Goal: Information Seeking & Learning: Compare options

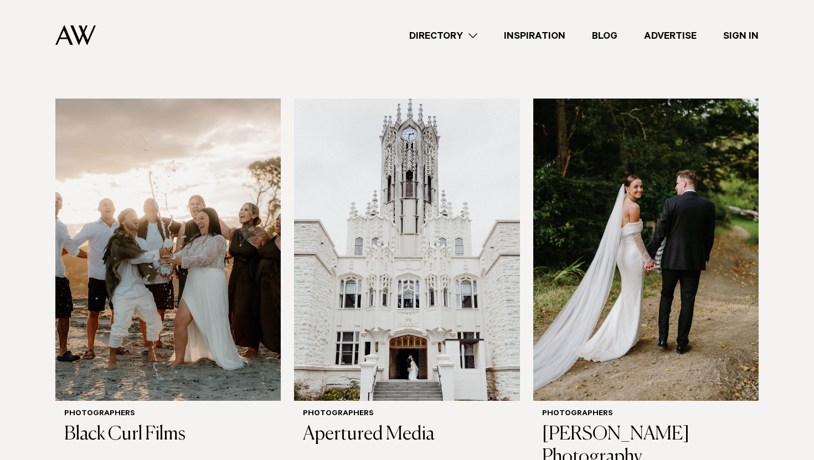
scroll to position [844, 0]
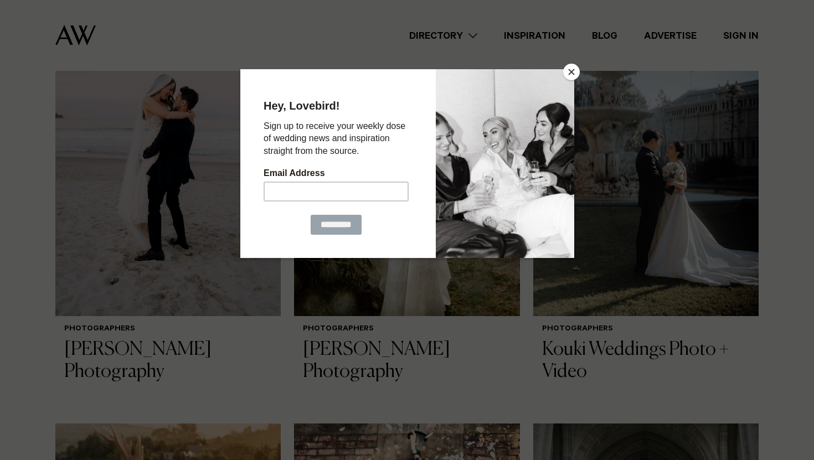
click at [564, 77] on div at bounding box center [504, 163] width 138 height 189
click at [569, 74] on button "Close" at bounding box center [571, 72] width 17 height 17
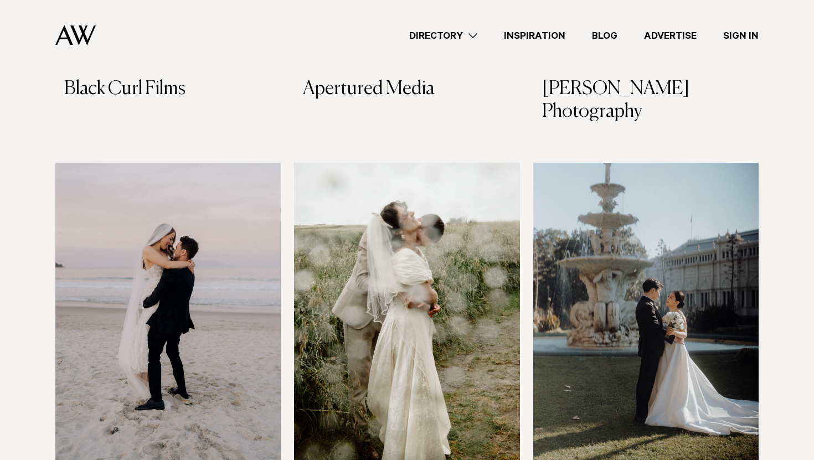
scroll to position [694, 0]
click at [141, 218] on img at bounding box center [167, 314] width 225 height 302
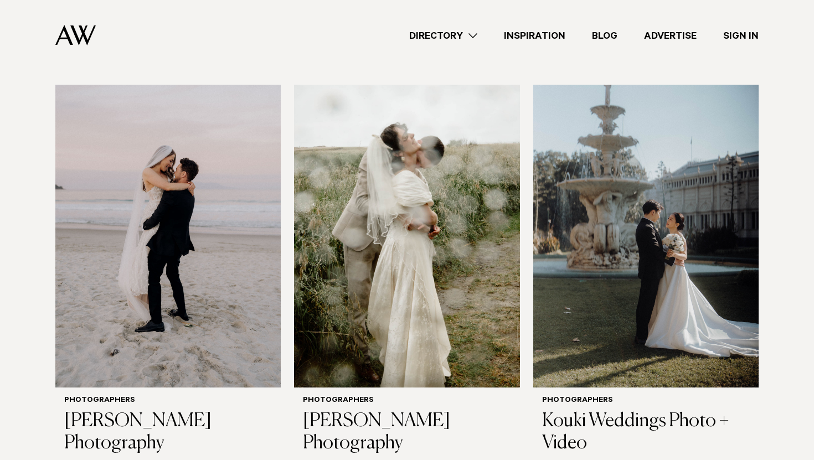
scroll to position [678, 0]
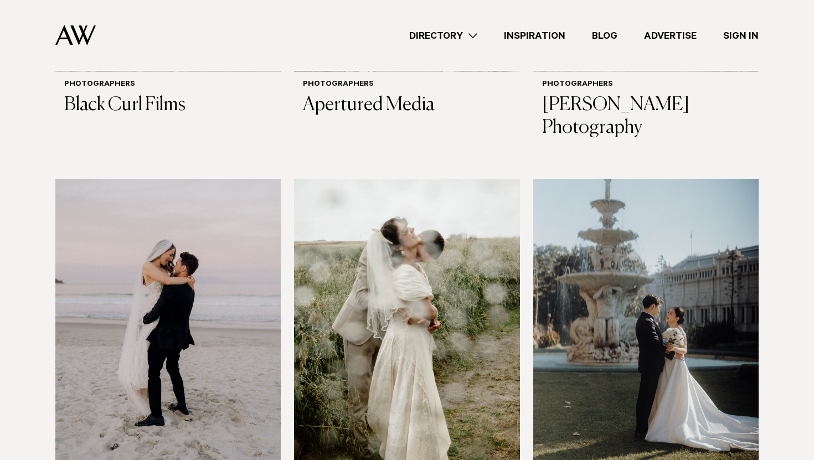
click at [363, 213] on img at bounding box center [406, 330] width 225 height 302
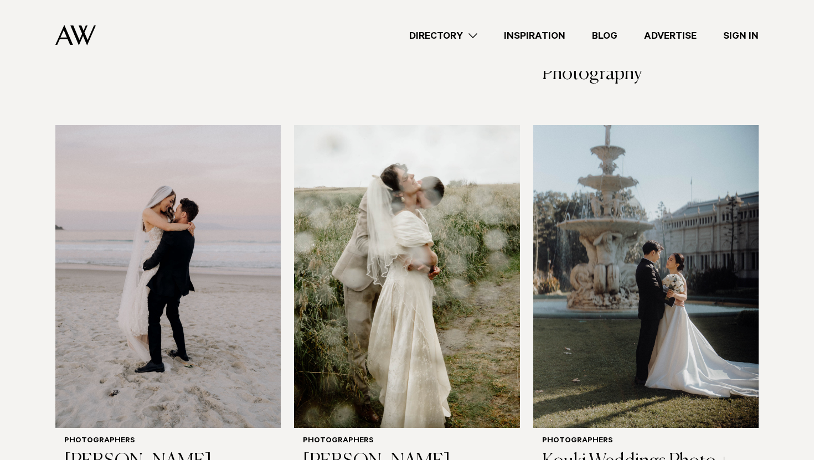
scroll to position [449, 0]
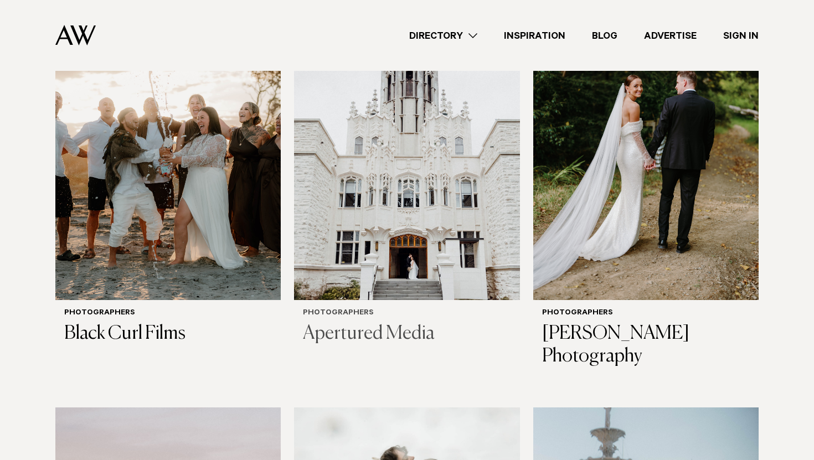
click at [390, 135] on img at bounding box center [406, 149] width 225 height 302
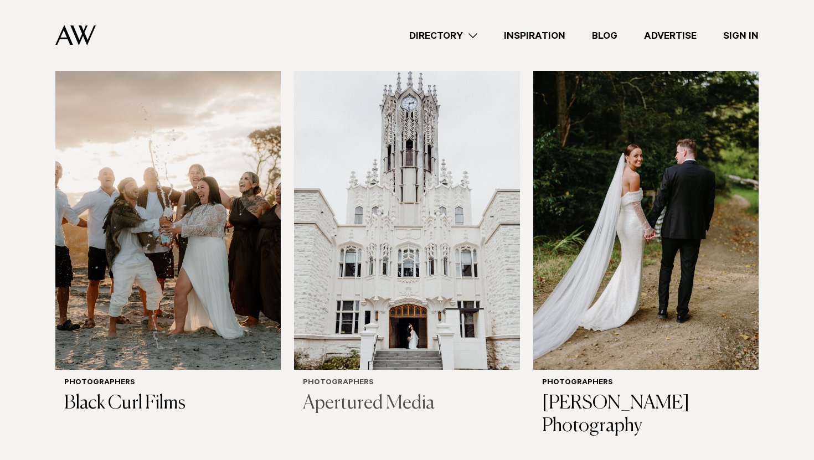
scroll to position [373, 0]
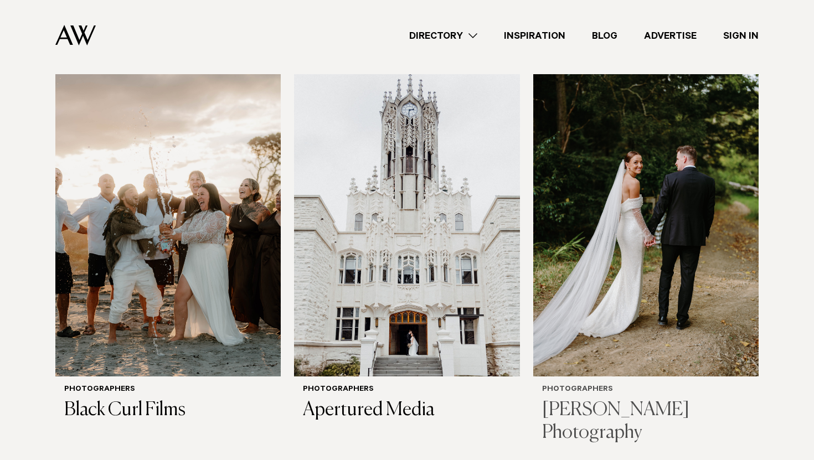
click at [645, 217] on img at bounding box center [645, 225] width 225 height 302
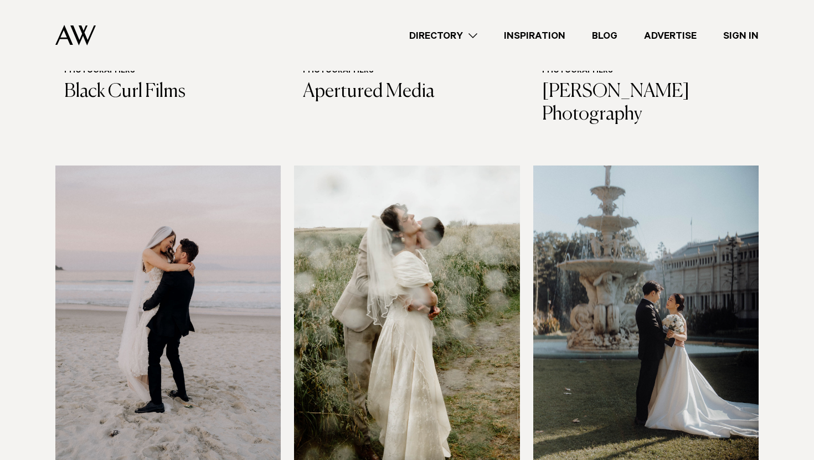
scroll to position [692, 0]
click at [397, 325] on img at bounding box center [406, 316] width 225 height 302
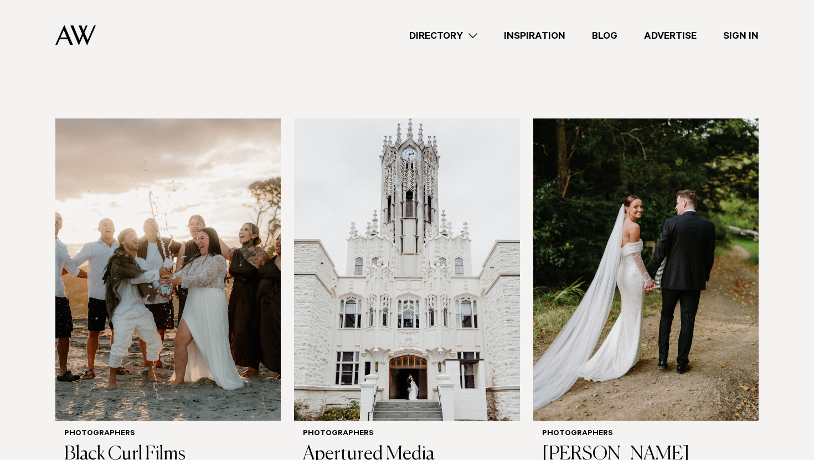
scroll to position [337, 0]
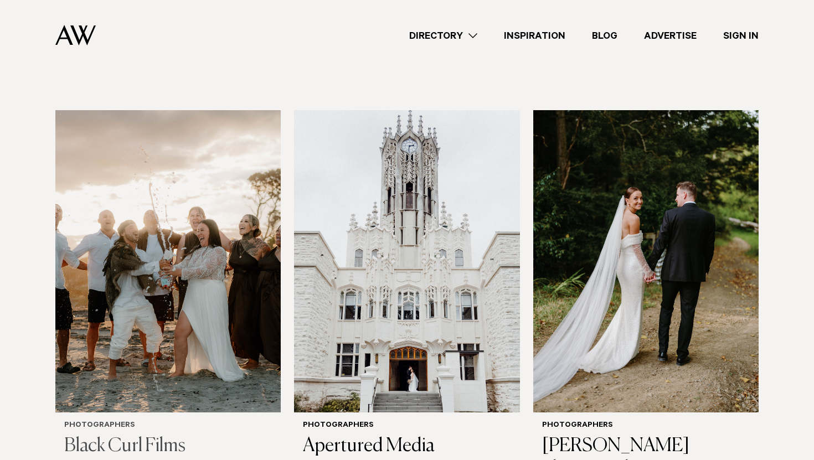
click at [182, 280] on img at bounding box center [167, 261] width 225 height 302
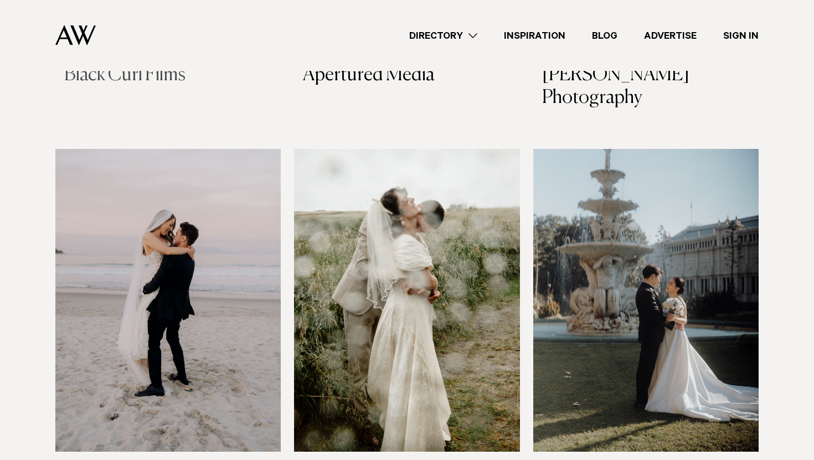
scroll to position [774, 0]
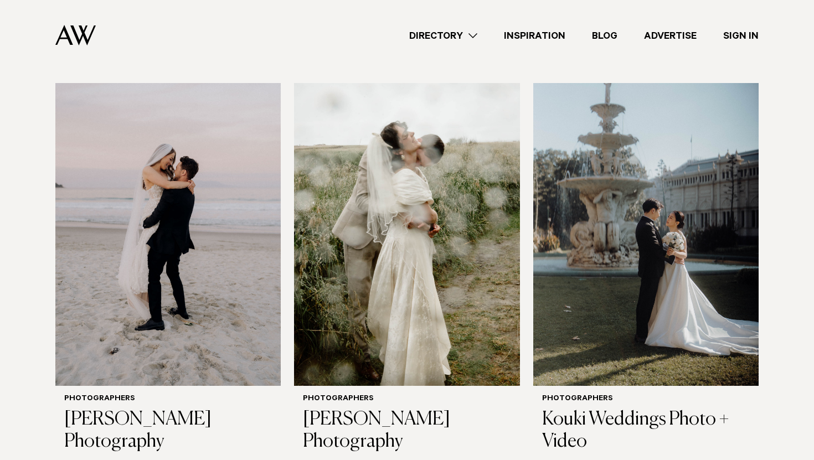
click at [194, 252] on img at bounding box center [167, 234] width 225 height 302
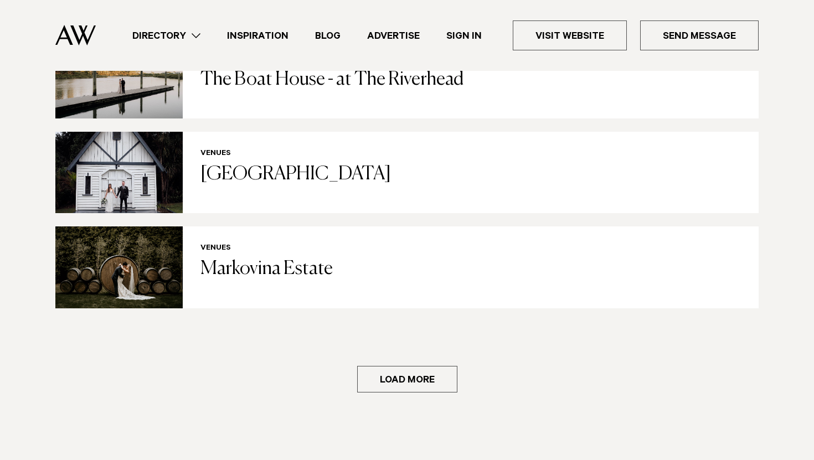
scroll to position [2208, 0]
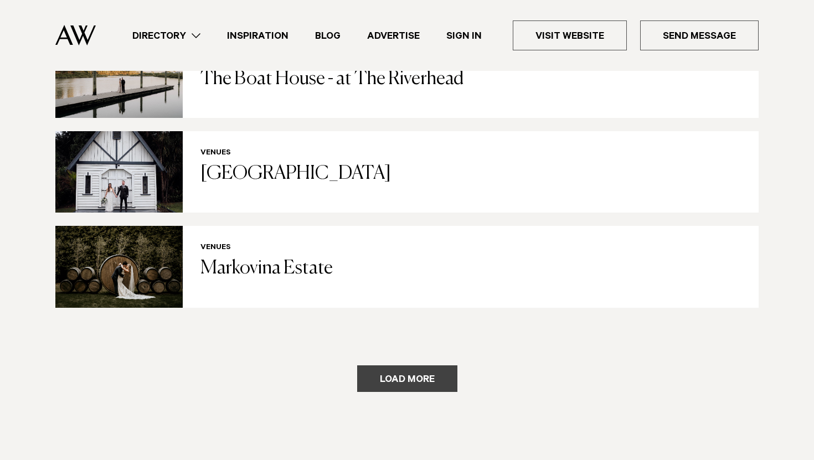
click at [384, 366] on button "Load more" at bounding box center [407, 379] width 100 height 27
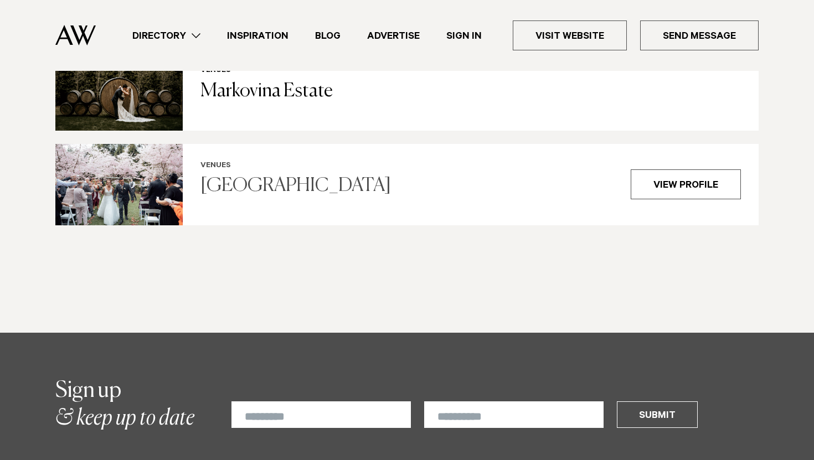
scroll to position [2763, 0]
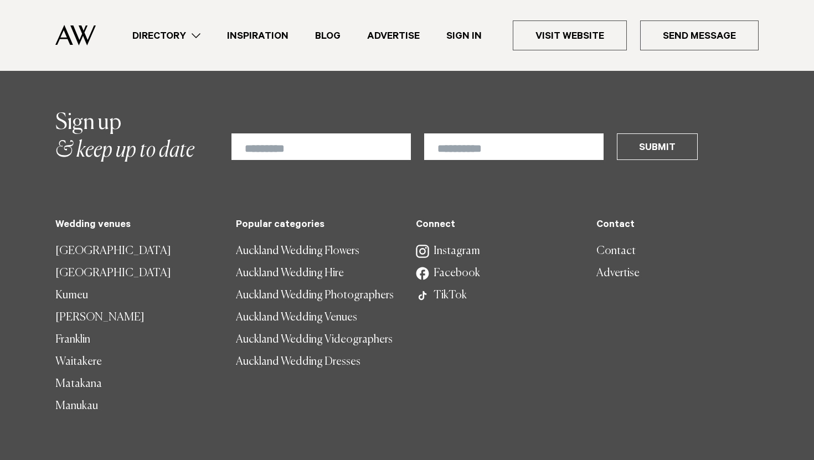
scroll to position [2049, 0]
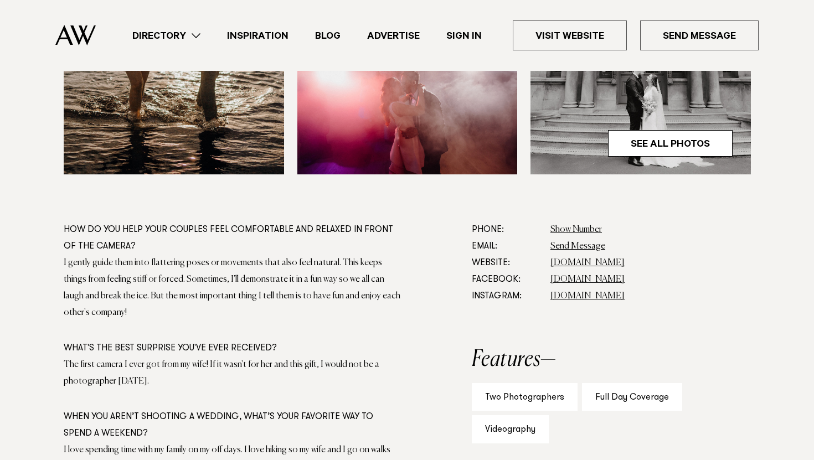
scroll to position [514, 0]
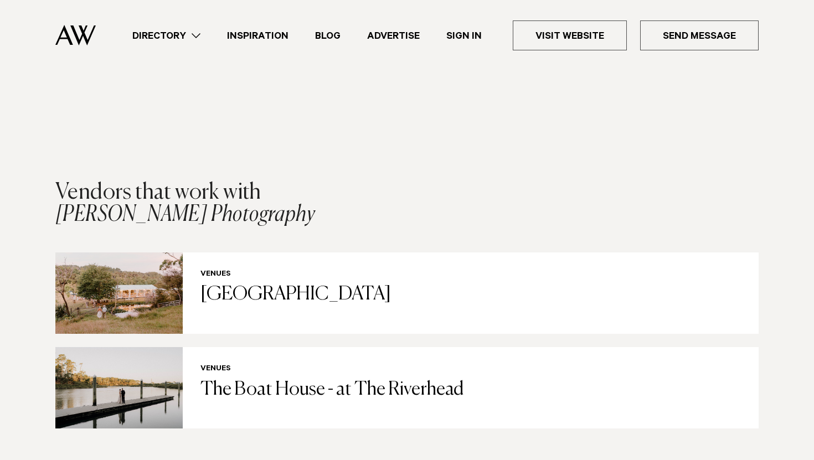
scroll to position [2003, 0]
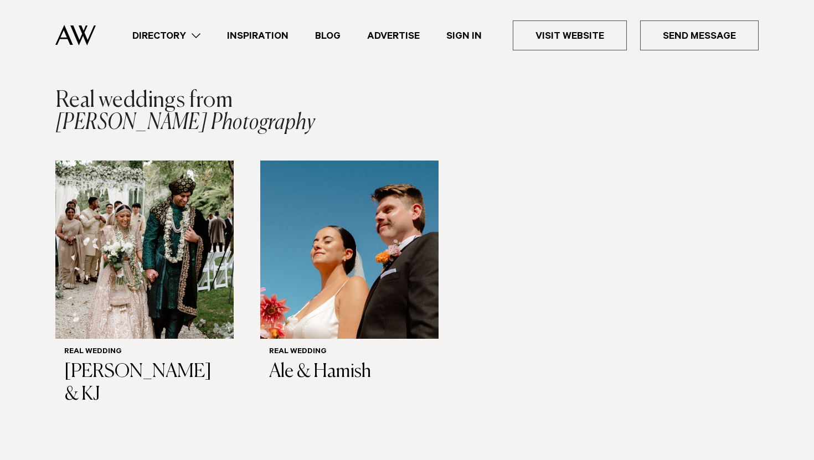
scroll to position [1860, 0]
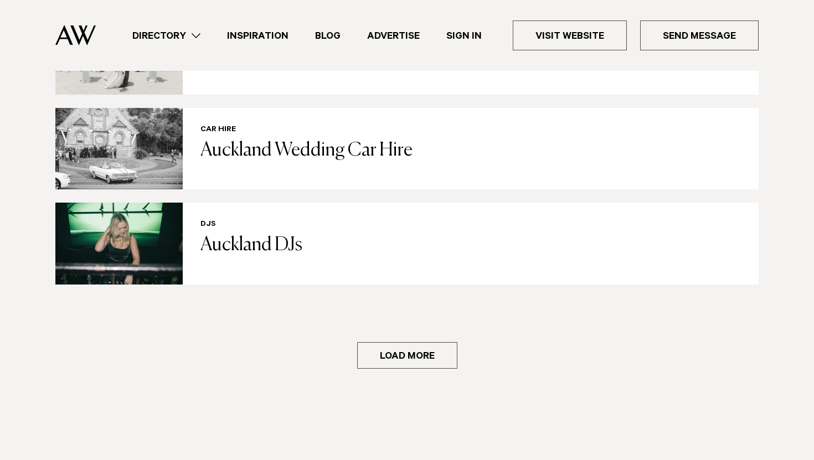
scroll to position [1884, 0]
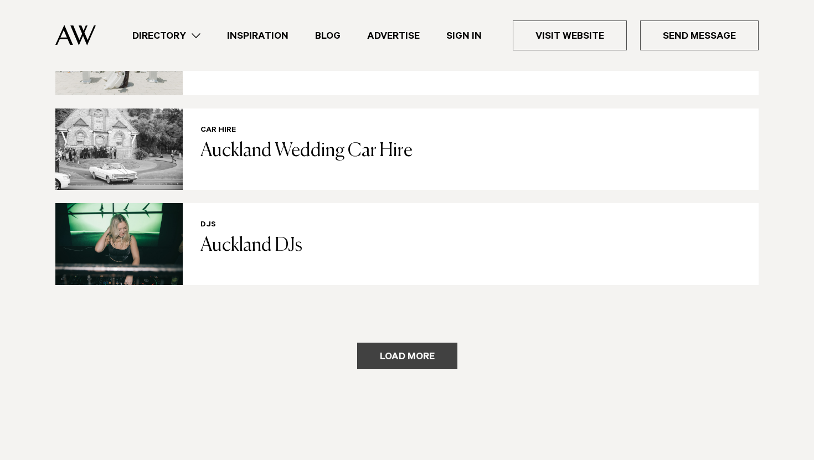
click at [365, 343] on button "Load more" at bounding box center [407, 356] width 100 height 27
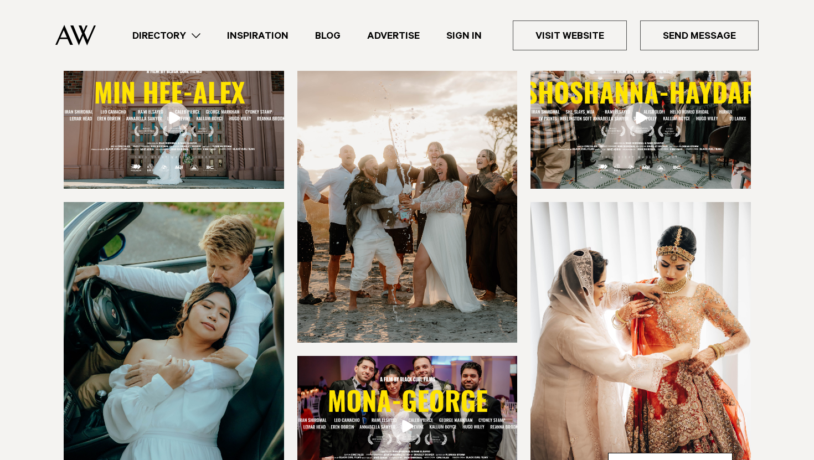
scroll to position [191, 0]
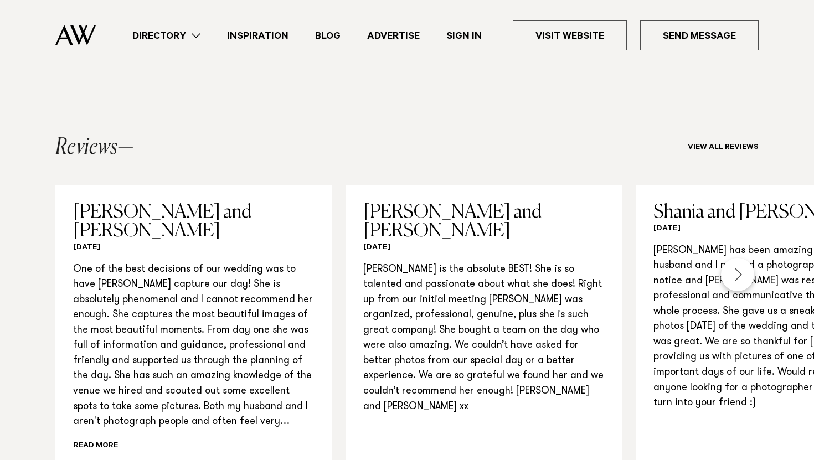
scroll to position [1053, 0]
click at [740, 276] on div "Next slide" at bounding box center [737, 274] width 33 height 33
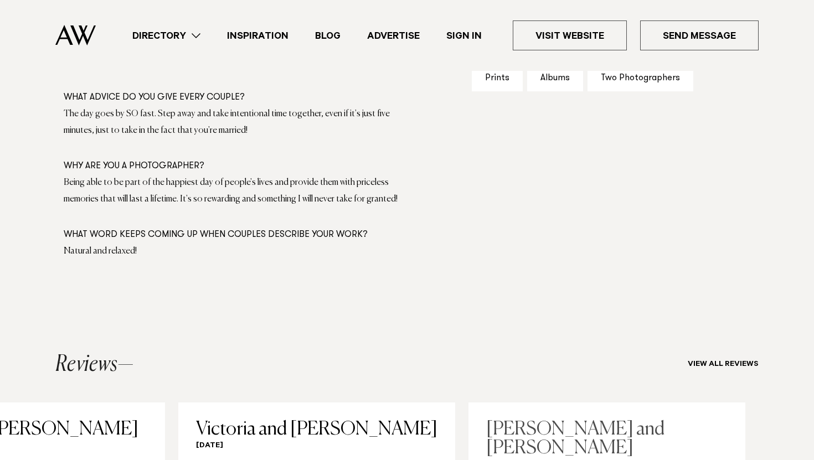
scroll to position [682, 0]
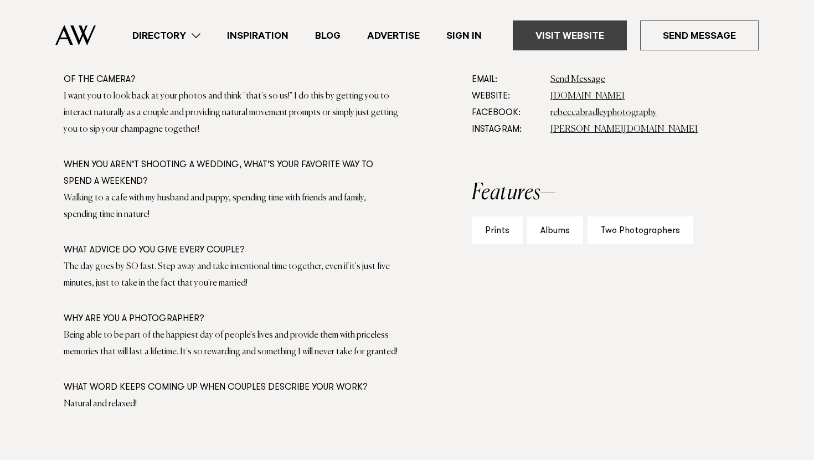
click at [567, 43] on link "Visit Website" at bounding box center [570, 35] width 114 height 30
